Goal: Information Seeking & Learning: Understand process/instructions

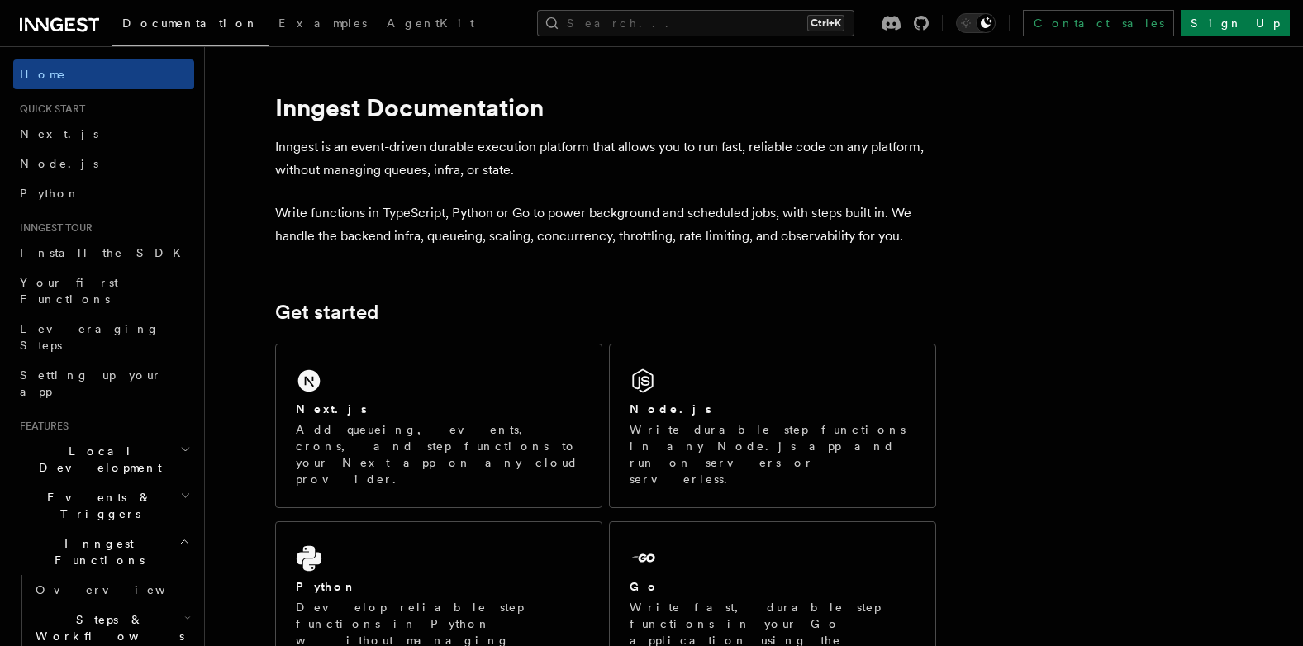
click at [161, 529] on h2 "Inngest Functions" at bounding box center [103, 552] width 181 height 46
click at [162, 529] on h2 "Inngest Functions" at bounding box center [103, 552] width 181 height 46
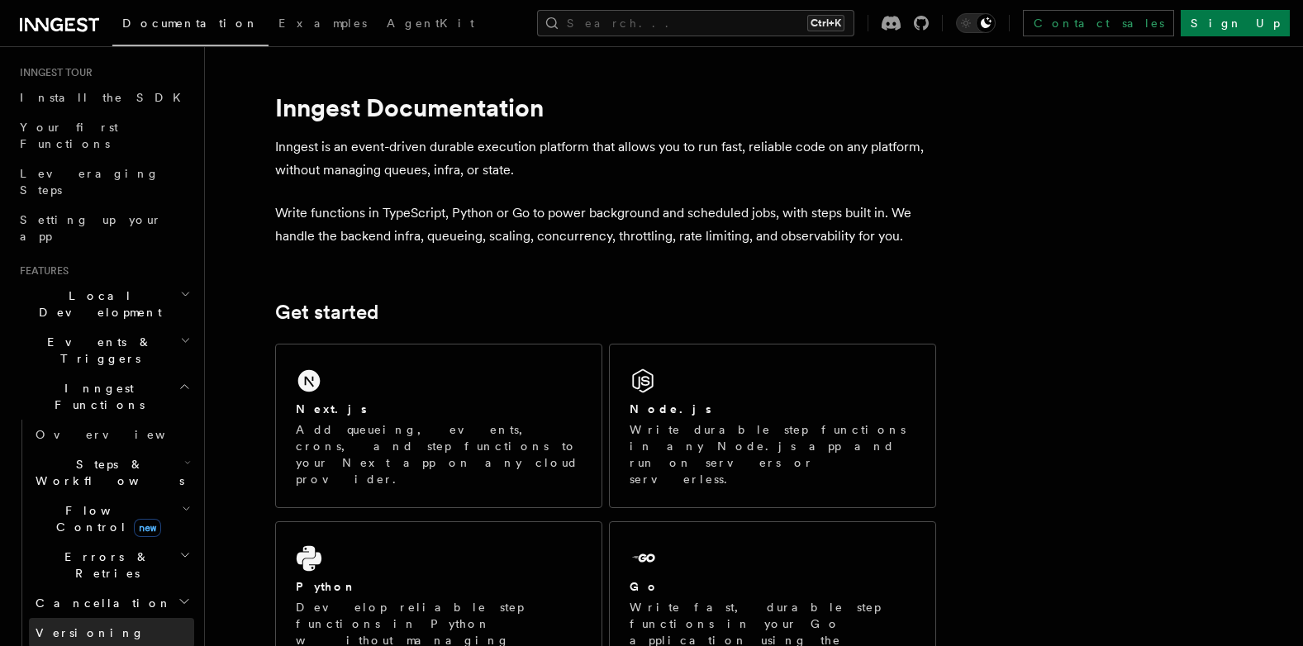
scroll to position [165, 0]
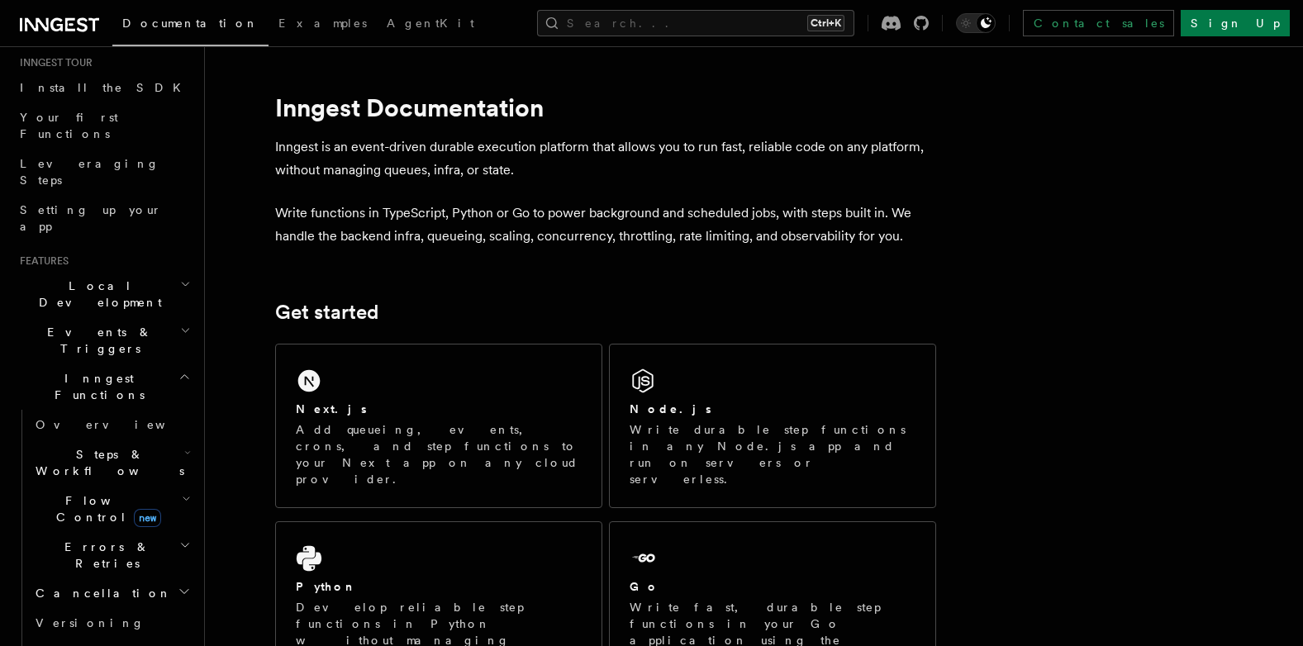
click at [136, 440] on h2 "Steps & Workflows" at bounding box center [111, 463] width 165 height 46
click at [117, 621] on link "AI Inference new" at bounding box center [120, 644] width 150 height 46
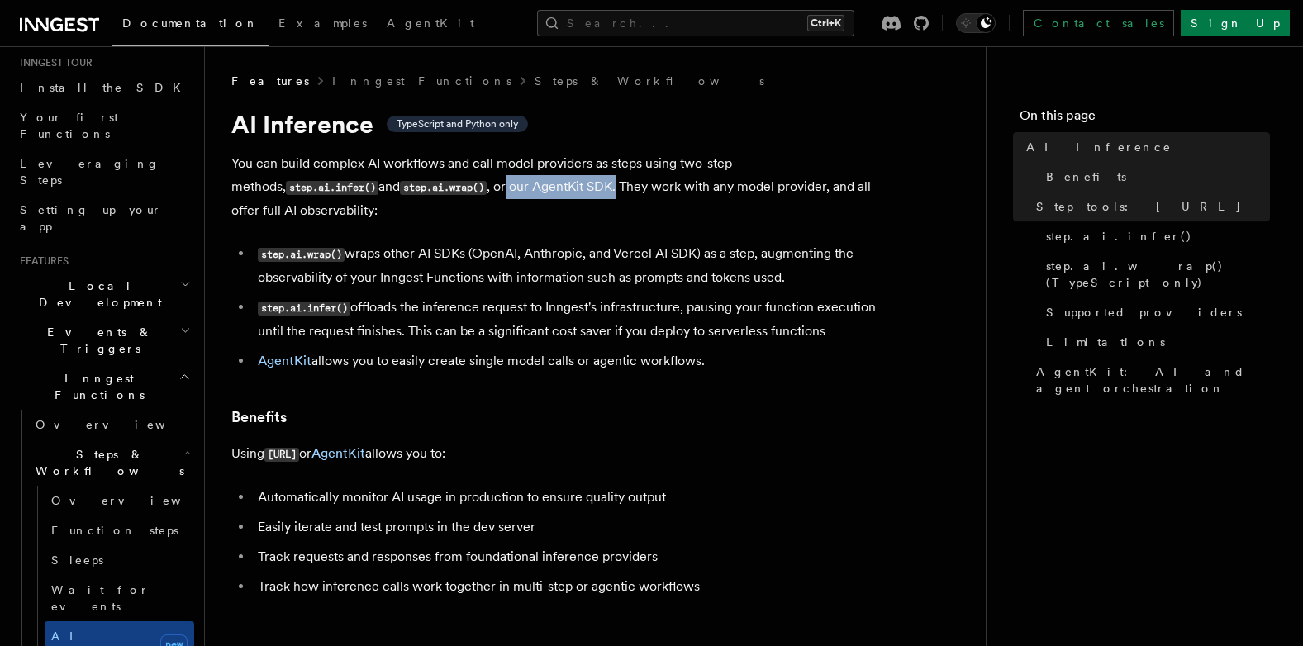
drag, startPoint x: 364, startPoint y: 187, endPoint x: 474, endPoint y: 187, distance: 109.9
click at [474, 187] on p "You can build complex AI workflows and call model providers as steps using two-…" at bounding box center [561, 187] width 661 height 70
drag, startPoint x: 474, startPoint y: 187, endPoint x: 499, endPoint y: 185, distance: 25.7
click at [499, 185] on p "You can build complex AI workflows and call model providers as steps using two-…" at bounding box center [561, 187] width 661 height 70
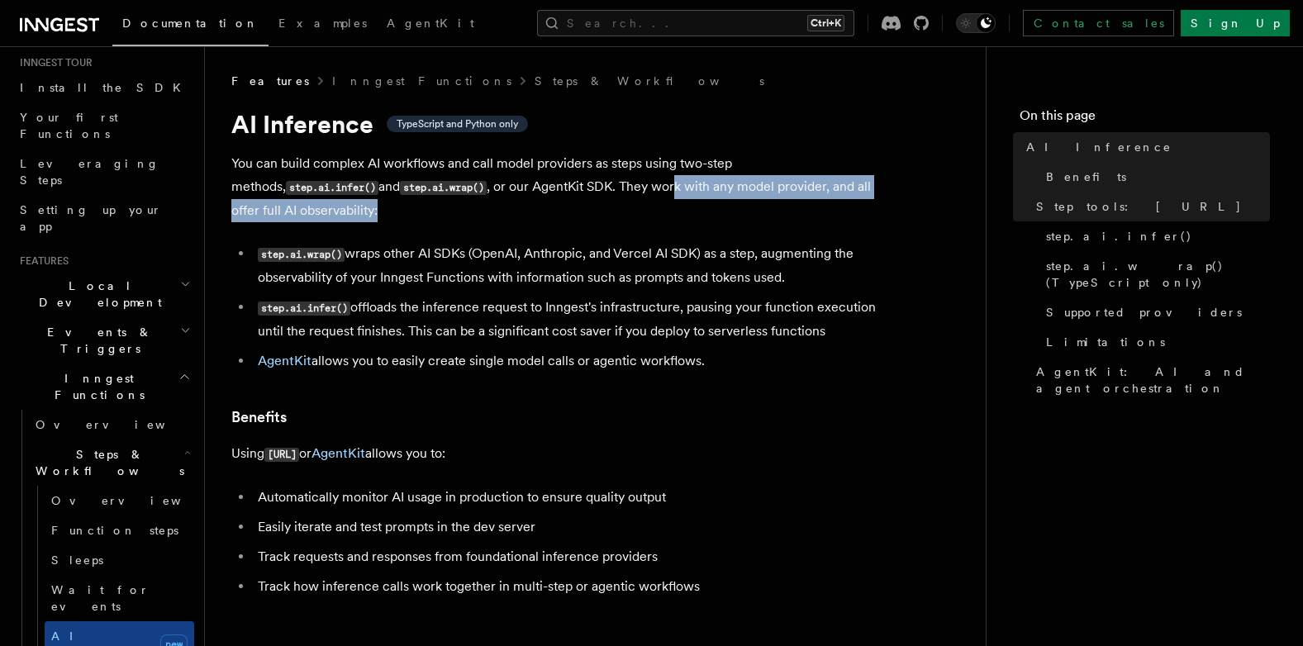
drag, startPoint x: 535, startPoint y: 192, endPoint x: 892, endPoint y: 191, distance: 357.0
click at [892, 191] on p "You can build complex AI workflows and call model providers as steps using two-…" at bounding box center [561, 187] width 661 height 70
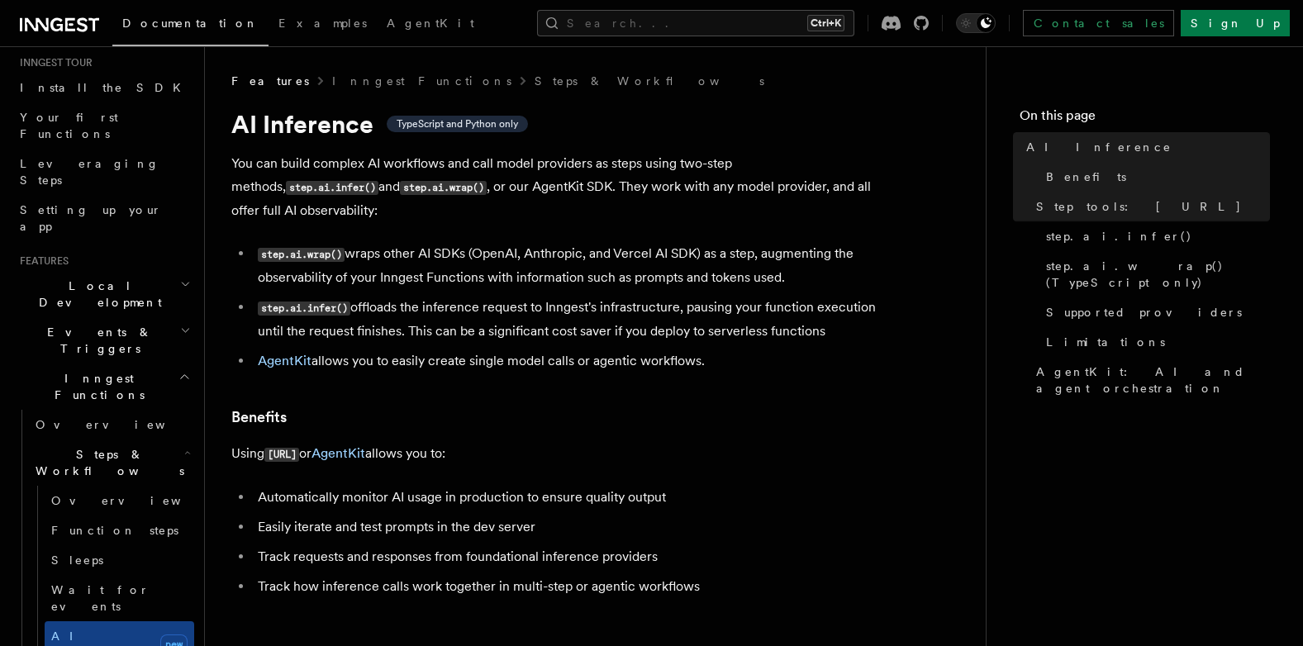
click at [364, 246] on li "step.ai.wrap() wraps other AI SDKs (OpenAI, Anthropic, and Vercel AI SDK) as a …" at bounding box center [573, 265] width 640 height 47
drag, startPoint x: 351, startPoint y: 234, endPoint x: 476, endPoint y: 233, distance: 124.8
click at [476, 242] on li "step.ai.wrap() wraps other AI SDKs (OpenAI, Anthropic, and Vercel AI SDK) as a …" at bounding box center [573, 265] width 640 height 47
drag, startPoint x: 476, startPoint y: 233, endPoint x: 498, endPoint y: 231, distance: 22.4
click at [495, 242] on li "step.ai.wrap() wraps other AI SDKs (OpenAI, Anthropic, and Vercel AI SDK) as a …" at bounding box center [573, 265] width 640 height 47
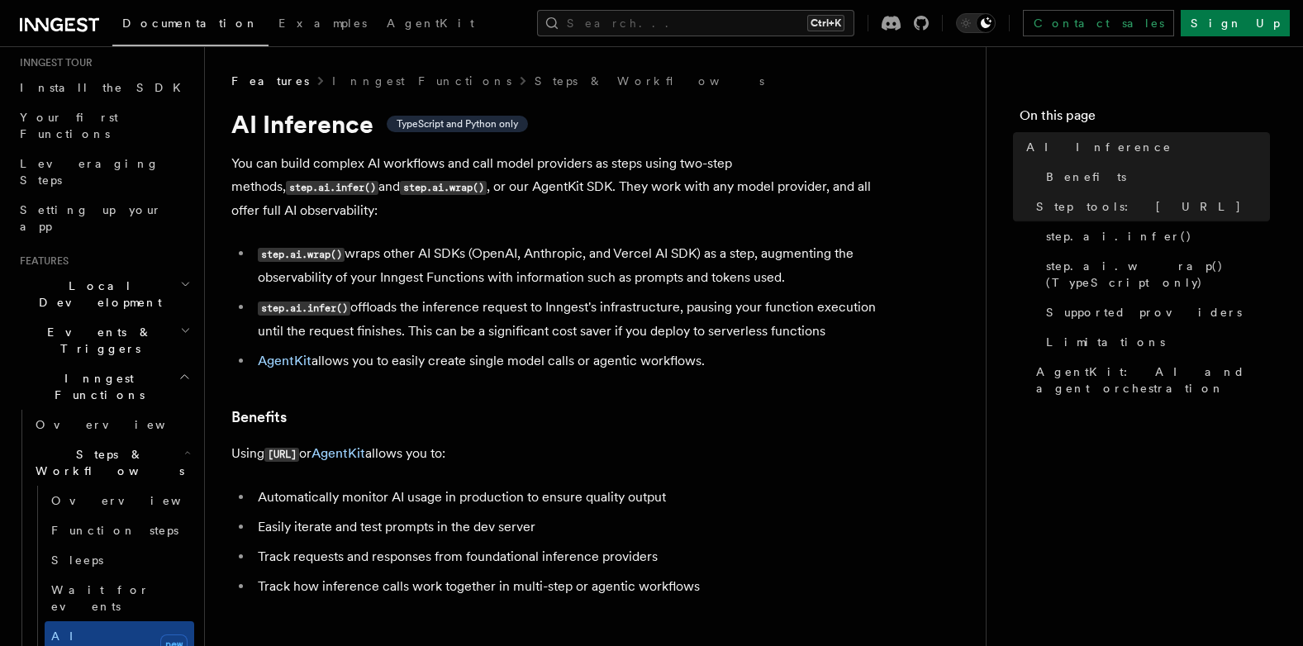
drag, startPoint x: 549, startPoint y: 233, endPoint x: 839, endPoint y: 245, distance: 290.3
click at [839, 245] on li "step.ai.wrap() wraps other AI SDKs (OpenAI, Anthropic, and Vercel AI SDK) as a …" at bounding box center [573, 265] width 640 height 47
click at [384, 264] on li "step.ai.wrap() wraps other AI SDKs (OpenAI, Anthropic, and Vercel AI SDK) as a …" at bounding box center [573, 265] width 640 height 47
drag, startPoint x: 411, startPoint y: 283, endPoint x: 834, endPoint y: 299, distance: 423.4
click at [834, 299] on li "step.ai.infer() offloads the inference request to Inngest's infrastructure, pau…" at bounding box center [573, 319] width 640 height 47
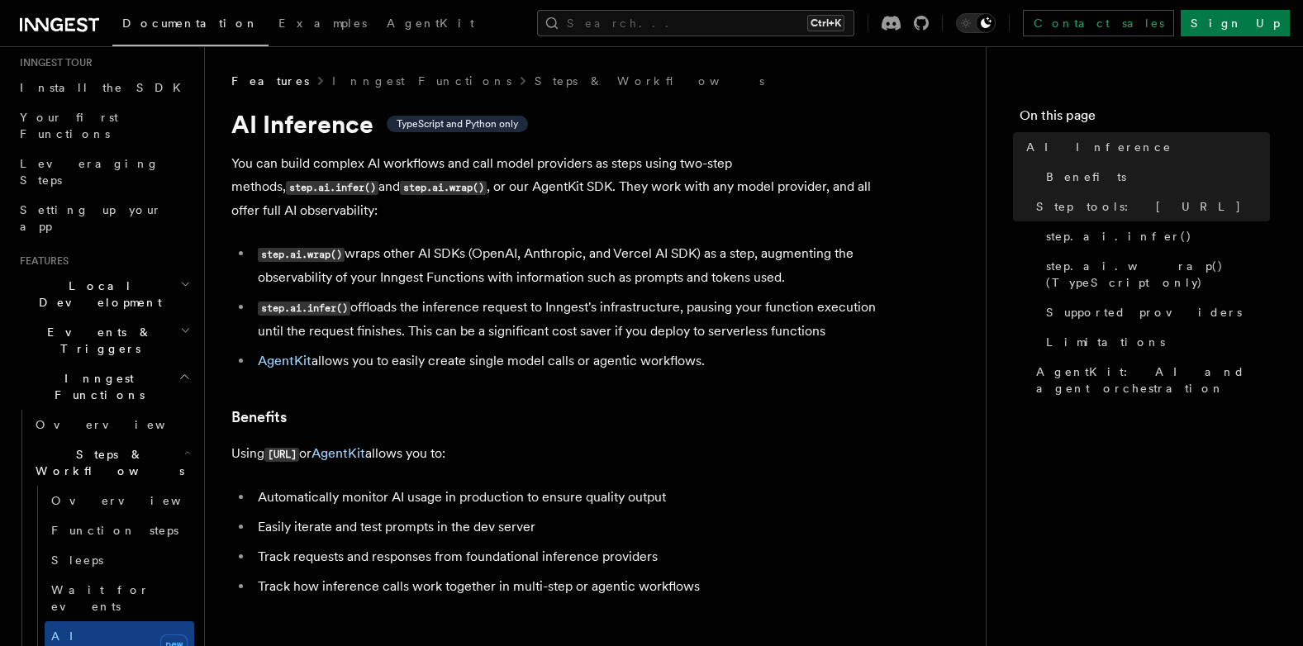
click at [432, 316] on li "step.ai.infer() offloads the inference request to Inngest's infrastructure, pau…" at bounding box center [573, 319] width 640 height 47
drag, startPoint x: 412, startPoint y: 312, endPoint x: 829, endPoint y: 305, distance: 417.4
click at [829, 305] on li "step.ai.infer() offloads the inference request to Inngest's infrastructure, pau…" at bounding box center [573, 319] width 640 height 47
drag, startPoint x: 829, startPoint y: 305, endPoint x: 677, endPoint y: 310, distance: 152.1
click at [677, 310] on li "step.ai.infer() offloads the inference request to Inngest's infrastructure, pau…" at bounding box center [573, 319] width 640 height 47
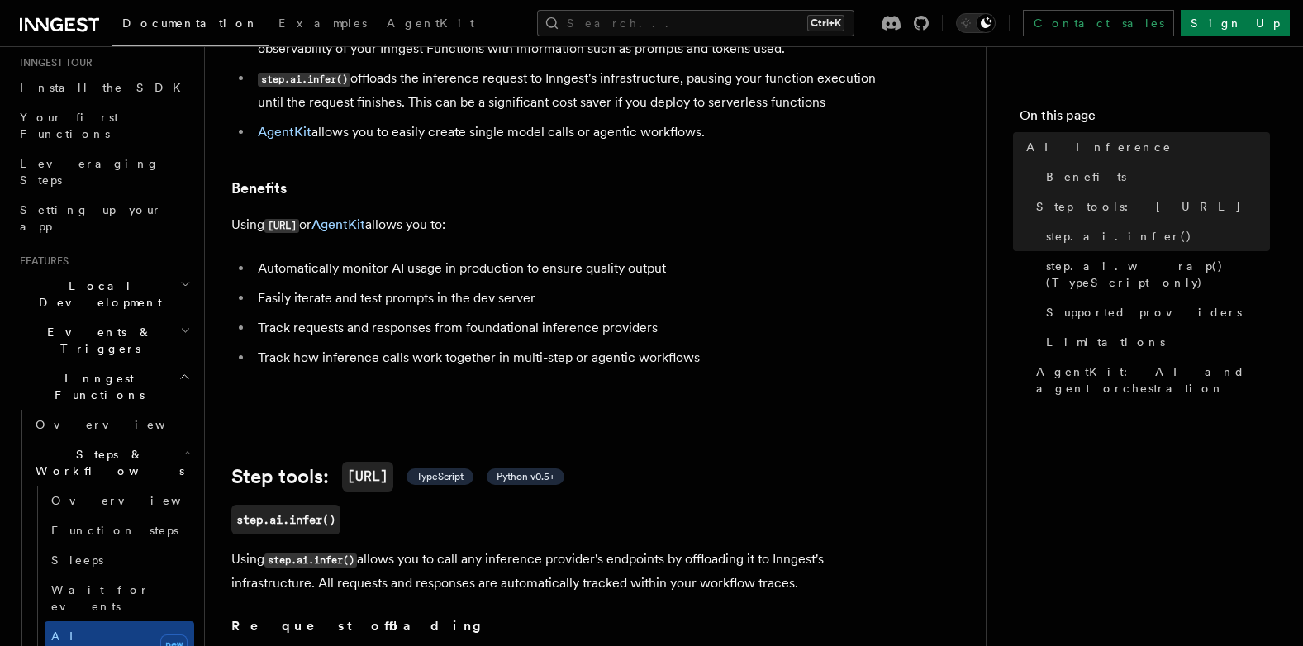
scroll to position [248, 0]
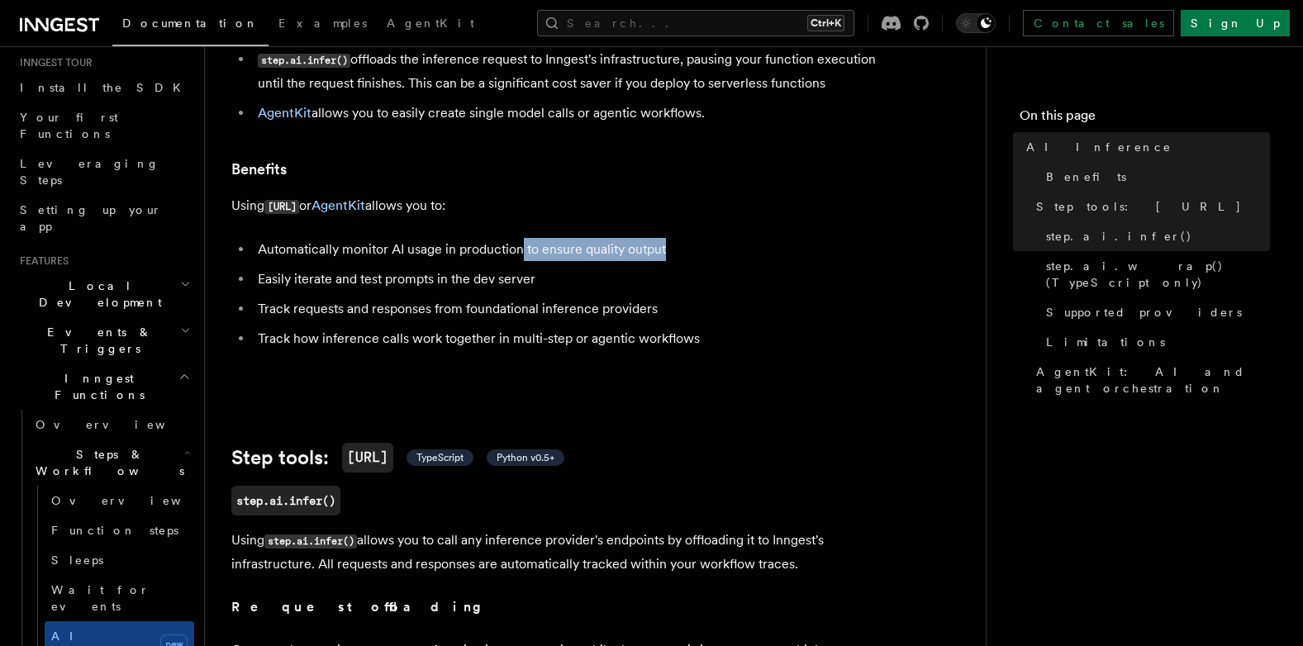
drag, startPoint x: 559, startPoint y: 226, endPoint x: 701, endPoint y: 233, distance: 141.5
click at [701, 238] on li "Automatically monitor AI usage in production to ensure quality output" at bounding box center [573, 249] width 640 height 23
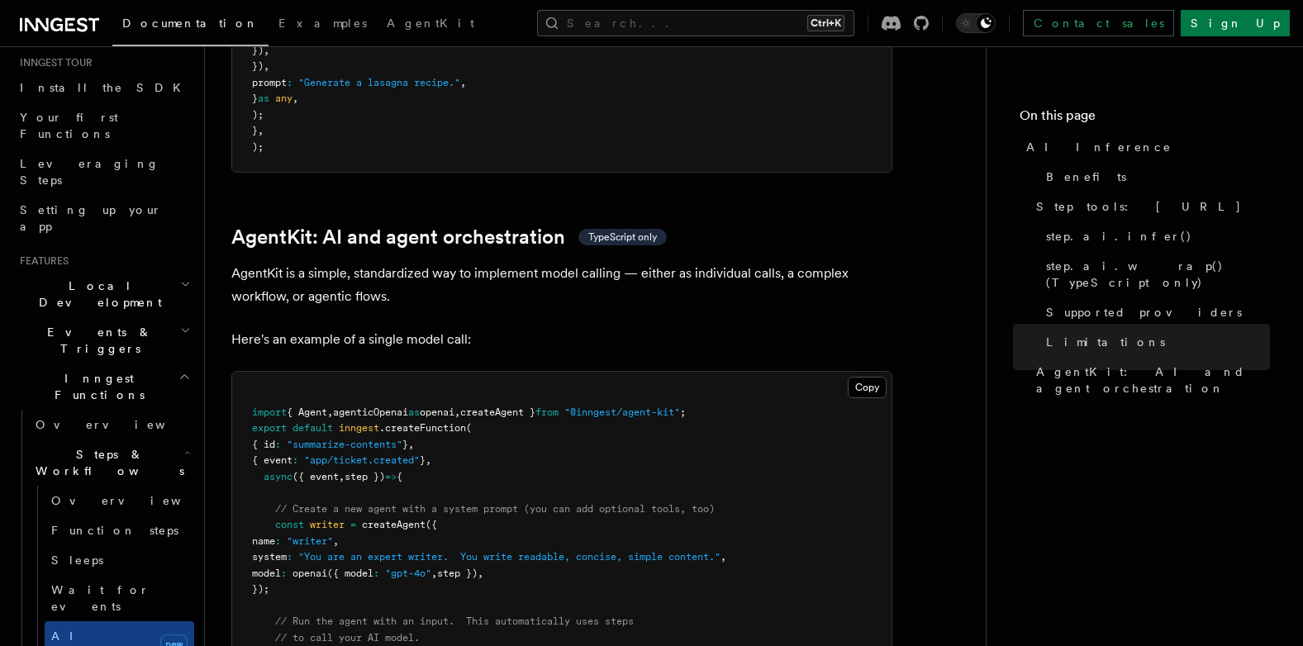
scroll to position [4710, 0]
drag, startPoint x: 234, startPoint y: 195, endPoint x: 352, endPoint y: 201, distance: 118.3
click at [352, 263] on p "AgentKit is a simple, standardized way to implement model calling — either as i…" at bounding box center [561, 286] width 661 height 46
drag, startPoint x: 352, startPoint y: 201, endPoint x: 382, endPoint y: 198, distance: 29.9
click at [382, 263] on p "AgentKit is a simple, standardized way to implement model calling — either as i…" at bounding box center [561, 286] width 661 height 46
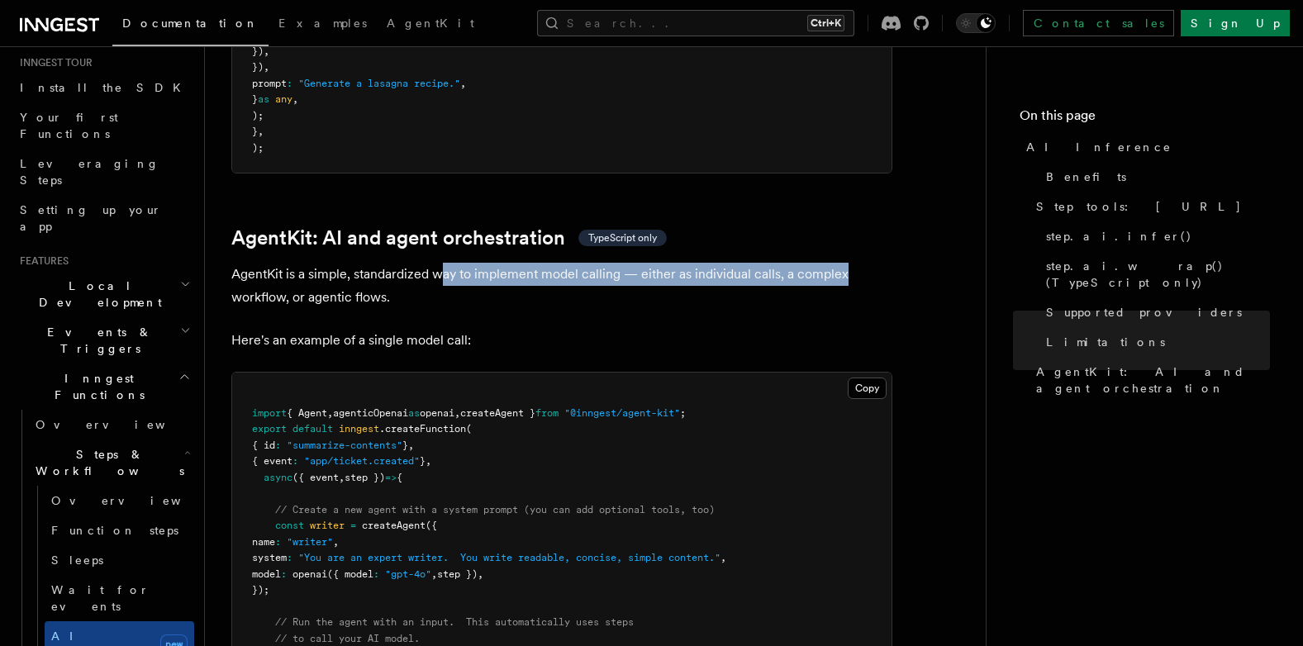
drag, startPoint x: 480, startPoint y: 198, endPoint x: 859, endPoint y: 198, distance: 379.3
click at [859, 263] on p "AgentKit is a simple, standardized way to implement model calling — either as i…" at bounding box center [561, 286] width 661 height 46
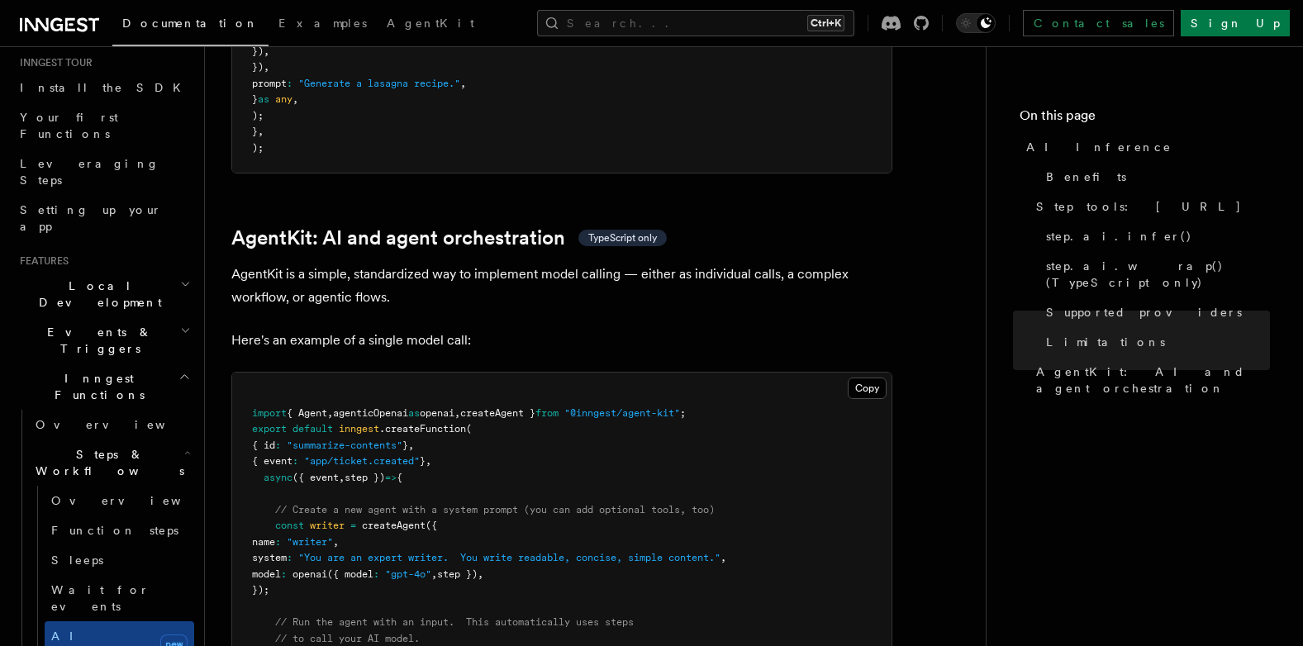
drag, startPoint x: 327, startPoint y: 222, endPoint x: 398, endPoint y: 221, distance: 71.1
click at [398, 263] on p "AgentKit is a simple, standardized way to implement model calling — either as i…" at bounding box center [561, 286] width 661 height 46
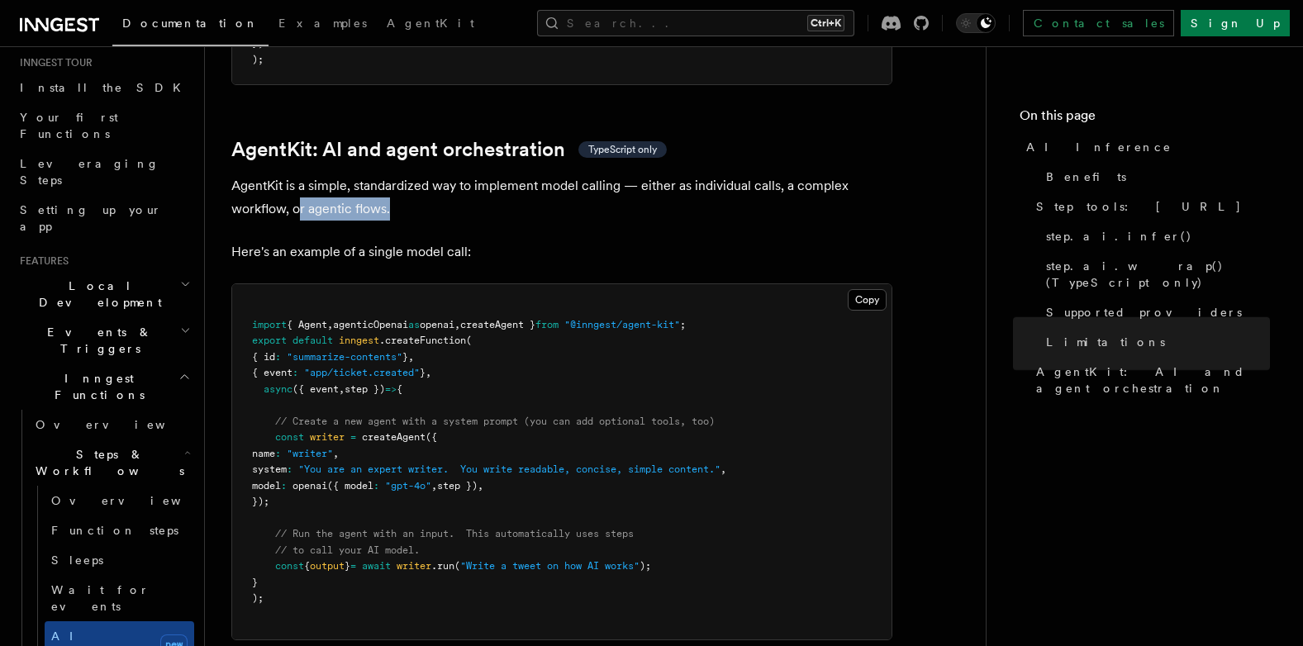
scroll to position [4876, 0]
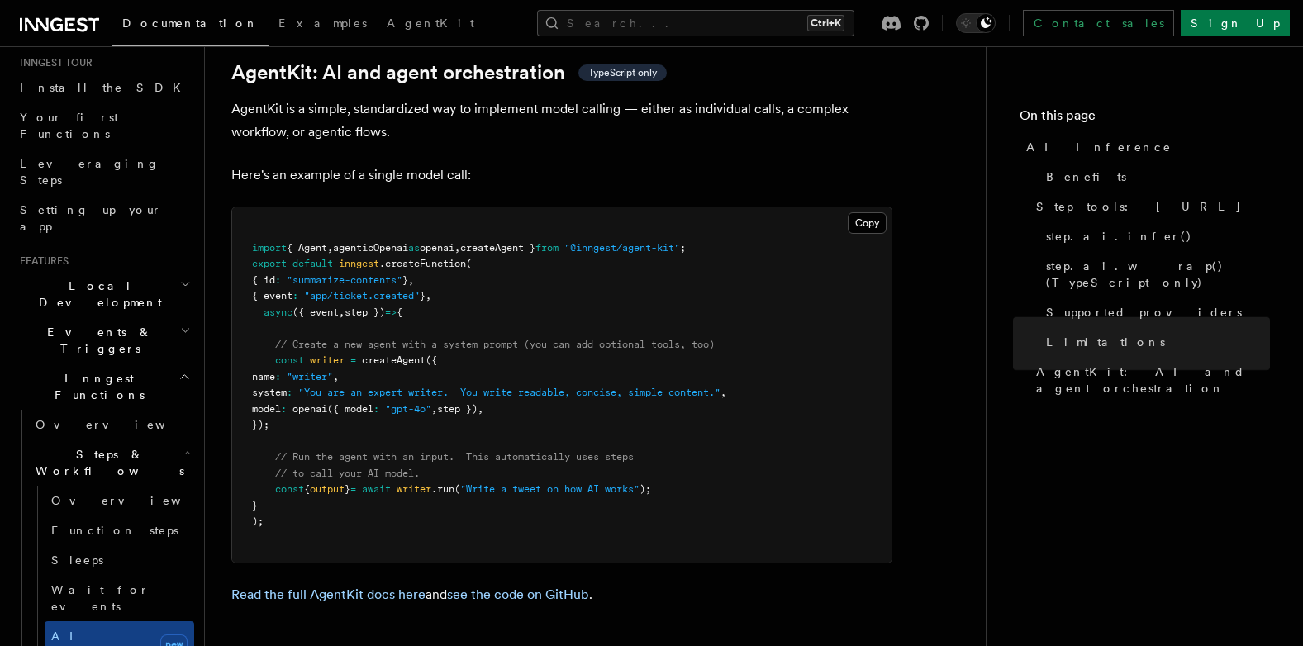
click at [459, 295] on pre "import { Agent , agenticOpenai as openai , createAgent } from "@inngest/agent-k…" at bounding box center [561, 384] width 659 height 355
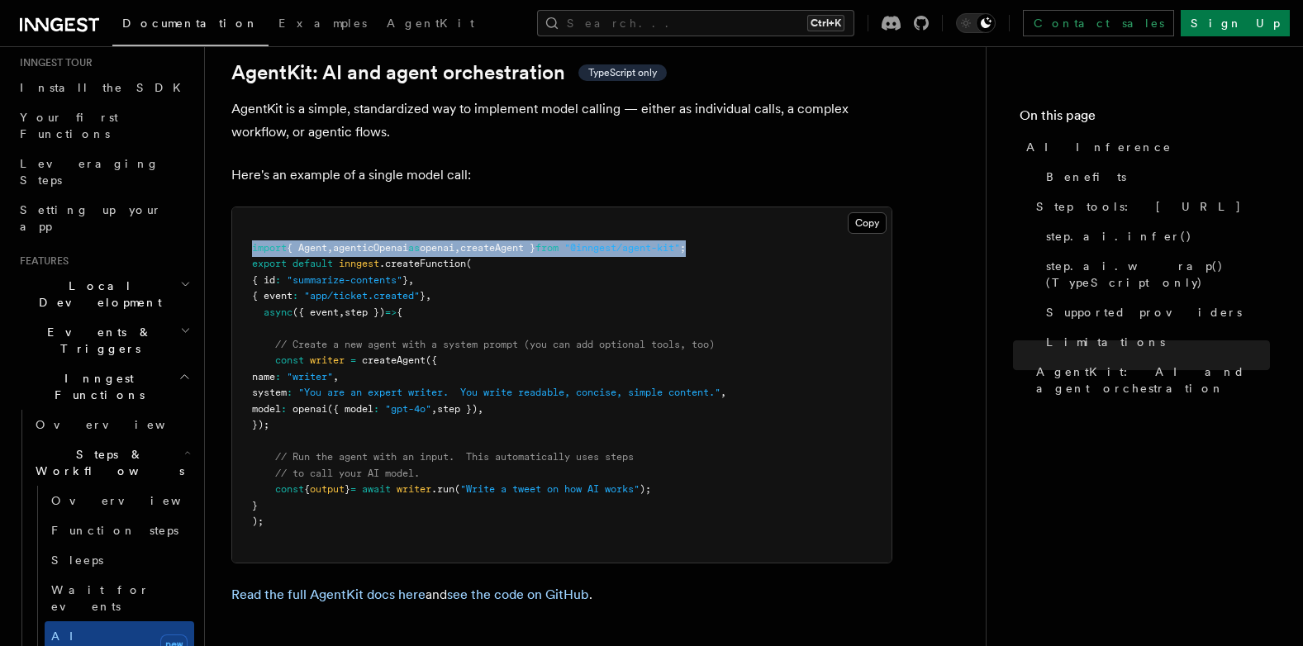
drag, startPoint x: 722, startPoint y: 173, endPoint x: 250, endPoint y: 167, distance: 472.7
click at [250, 207] on pre "import { Agent , agenticOpenai as openai , createAgent } from "@inngest/agent-k…" at bounding box center [561, 384] width 659 height 355
copy span "import { Agent , agenticOpenai as openai , createAgent } from "@inngest/agent-k…"
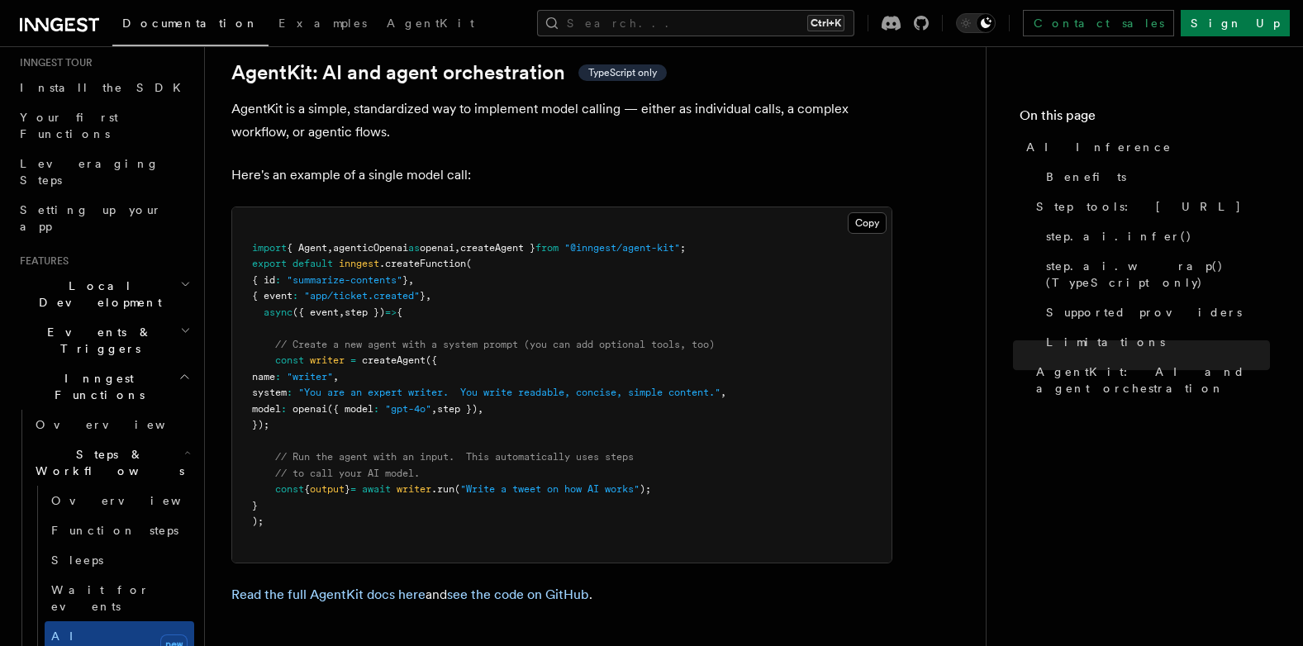
click at [378, 355] on span "createAgent" at bounding box center [394, 361] width 64 height 12
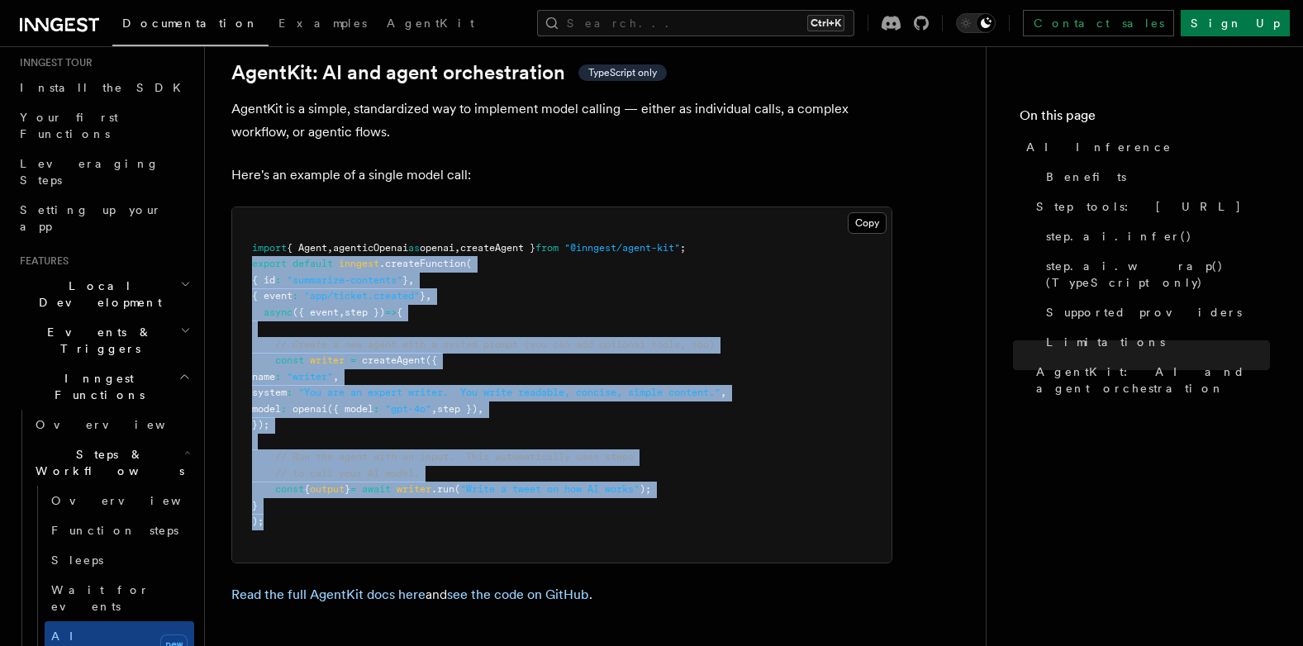
drag, startPoint x: 251, startPoint y: 188, endPoint x: 321, endPoint y: 442, distance: 264.0
click at [321, 442] on pre "import { Agent , agenticOpenai as openai , createAgent } from "@inngest/agent-k…" at bounding box center [561, 384] width 659 height 355
copy code "export default inngest .createFunction ( { id : "summarize-contents" } , { even…"
click at [735, 207] on pre "import { Agent , agenticOpenai as openai , createAgent } from "@inngest/agent-k…" at bounding box center [561, 384] width 659 height 355
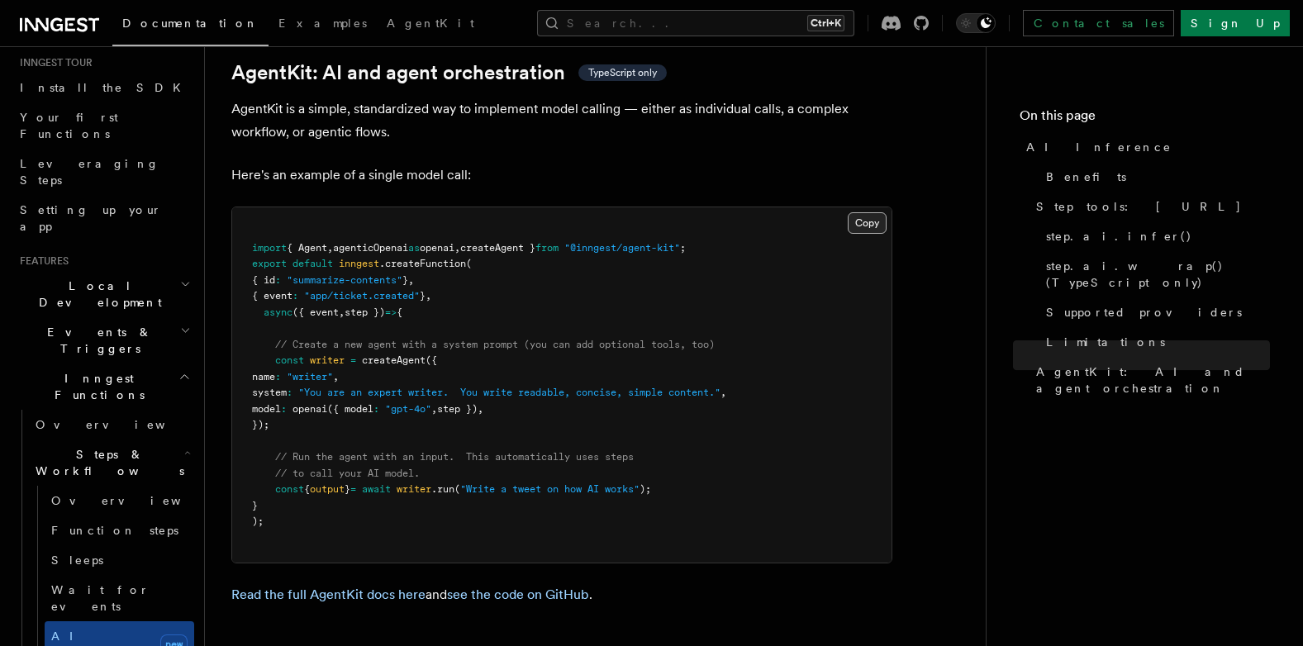
click at [858, 212] on button "Copy Copied" at bounding box center [867, 222] width 39 height 21
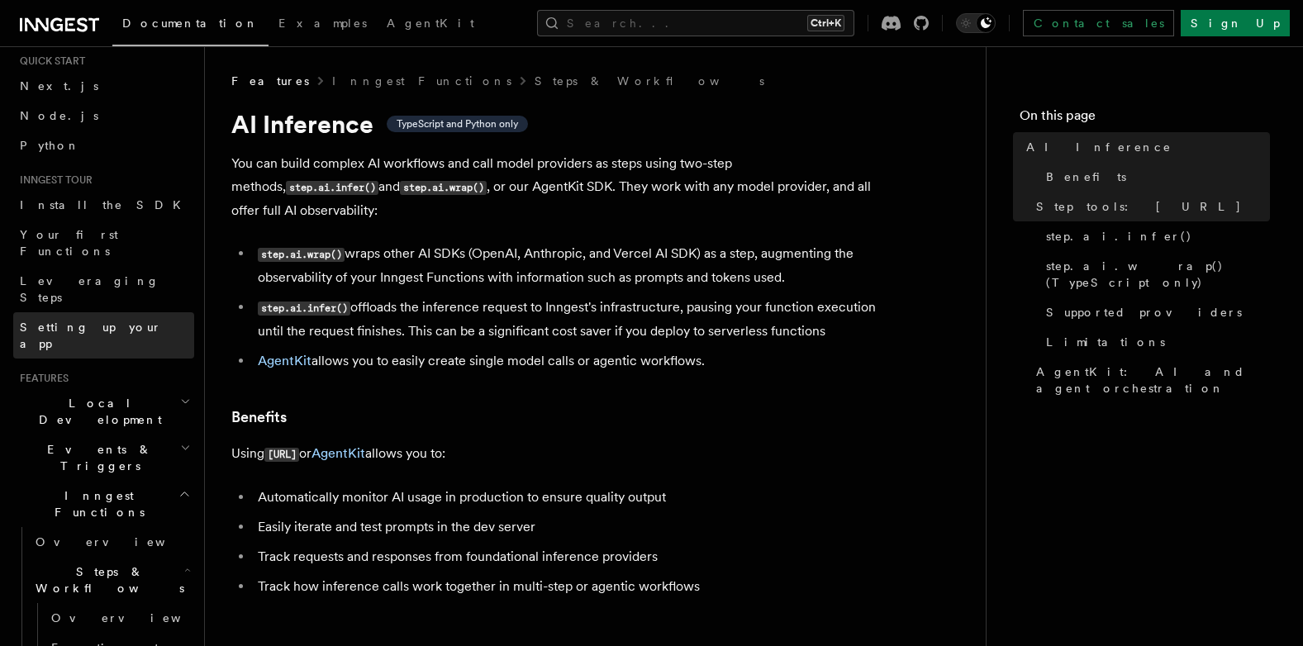
scroll to position [0, 0]
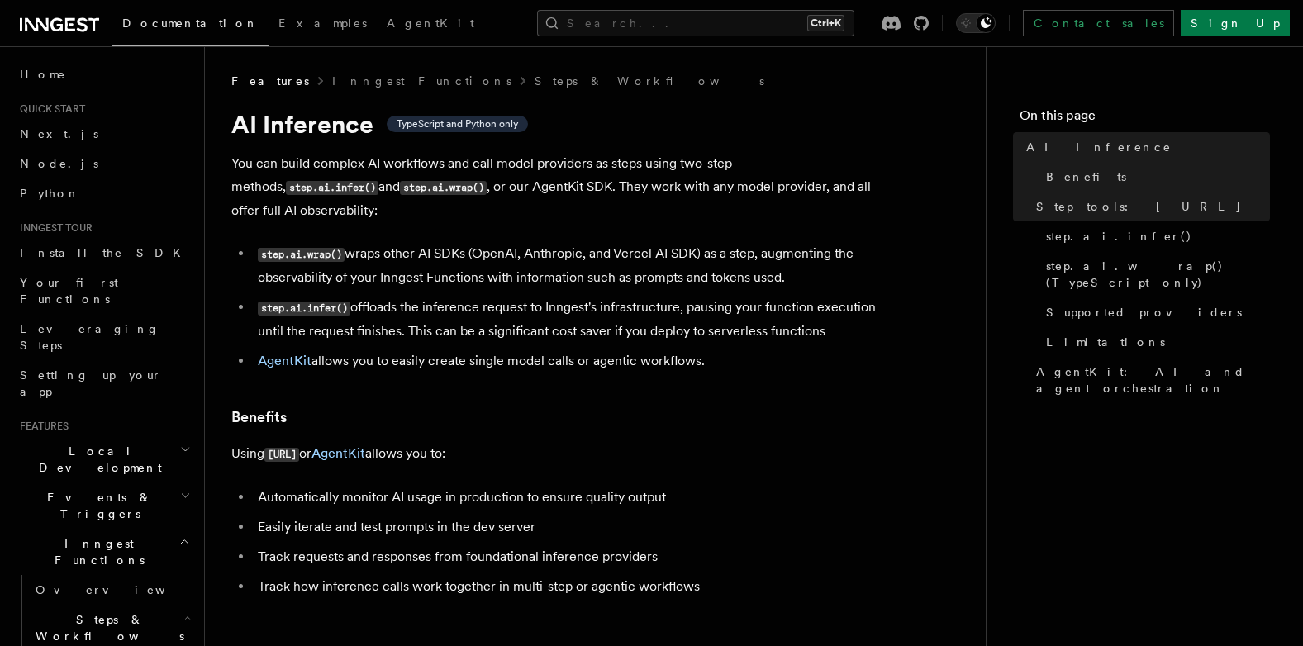
click at [136, 436] on h2 "Local Development" at bounding box center [103, 459] width 181 height 46
click at [140, 483] on h2 "Events & Triggers" at bounding box center [103, 506] width 181 height 46
click at [130, 529] on h2 "Inngest Functions" at bounding box center [103, 552] width 181 height 46
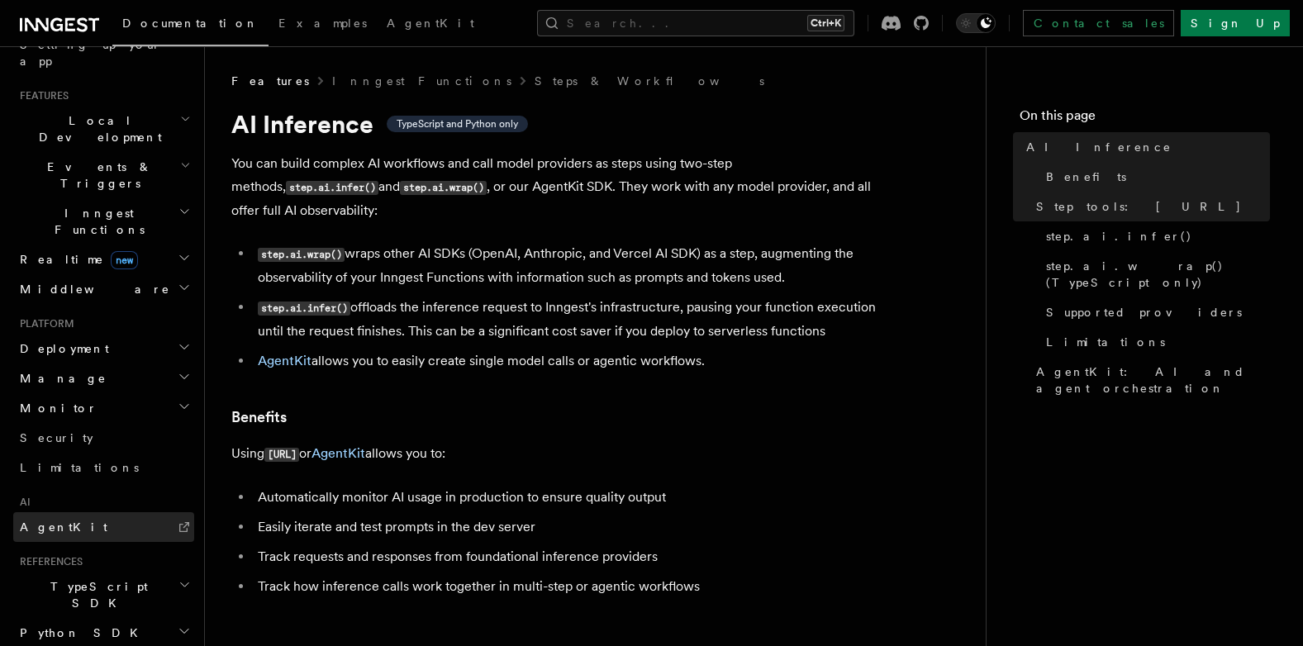
scroll to position [413, 0]
